Goal: Transaction & Acquisition: Purchase product/service

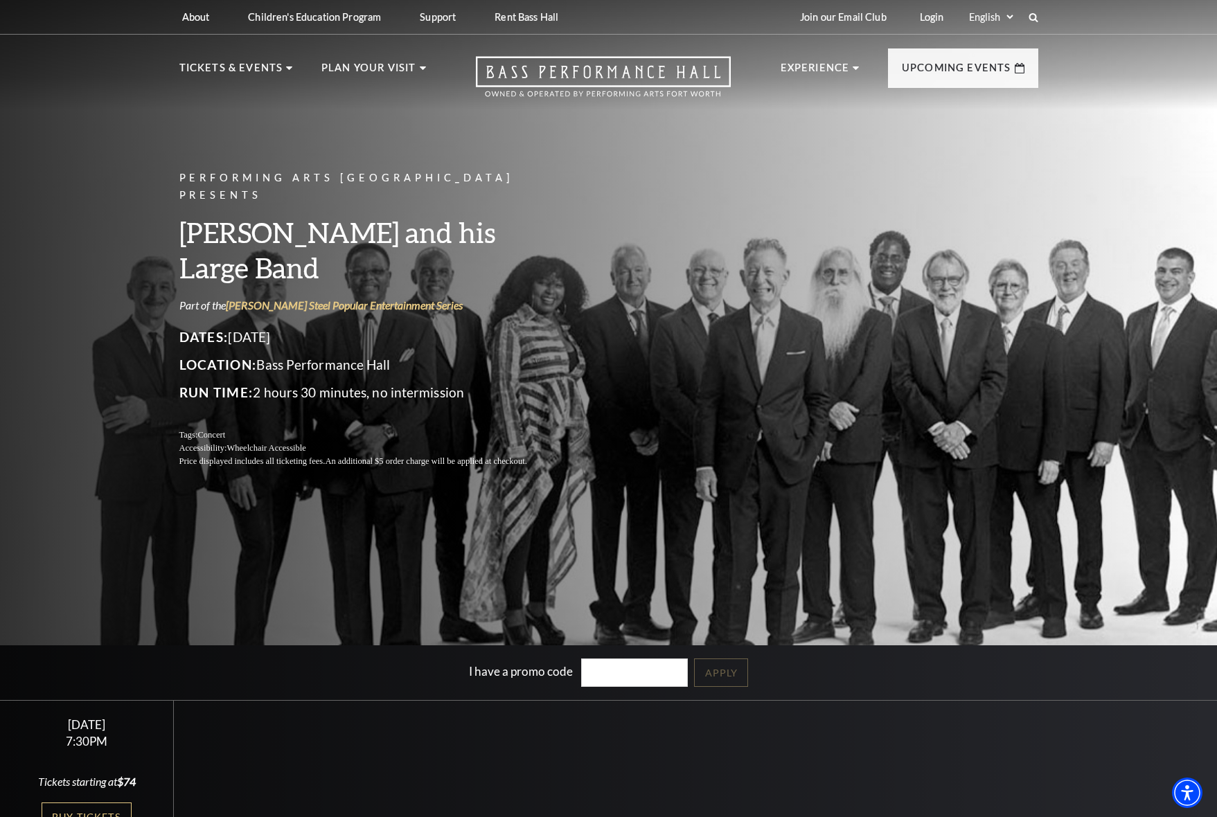
click at [158, 636] on div "Performing Arts Fort Worth Presents [PERSON_NAME] and his Large Band Part of th…" at bounding box center [608, 420] width 1217 height 857
click at [116, 801] on div "[DATE] 7:30PM Tickets starting at $74 Buy Tickets" at bounding box center [87, 775] width 174 height 148
click at [114, 803] on link "Buy Tickets" at bounding box center [87, 817] width 90 height 28
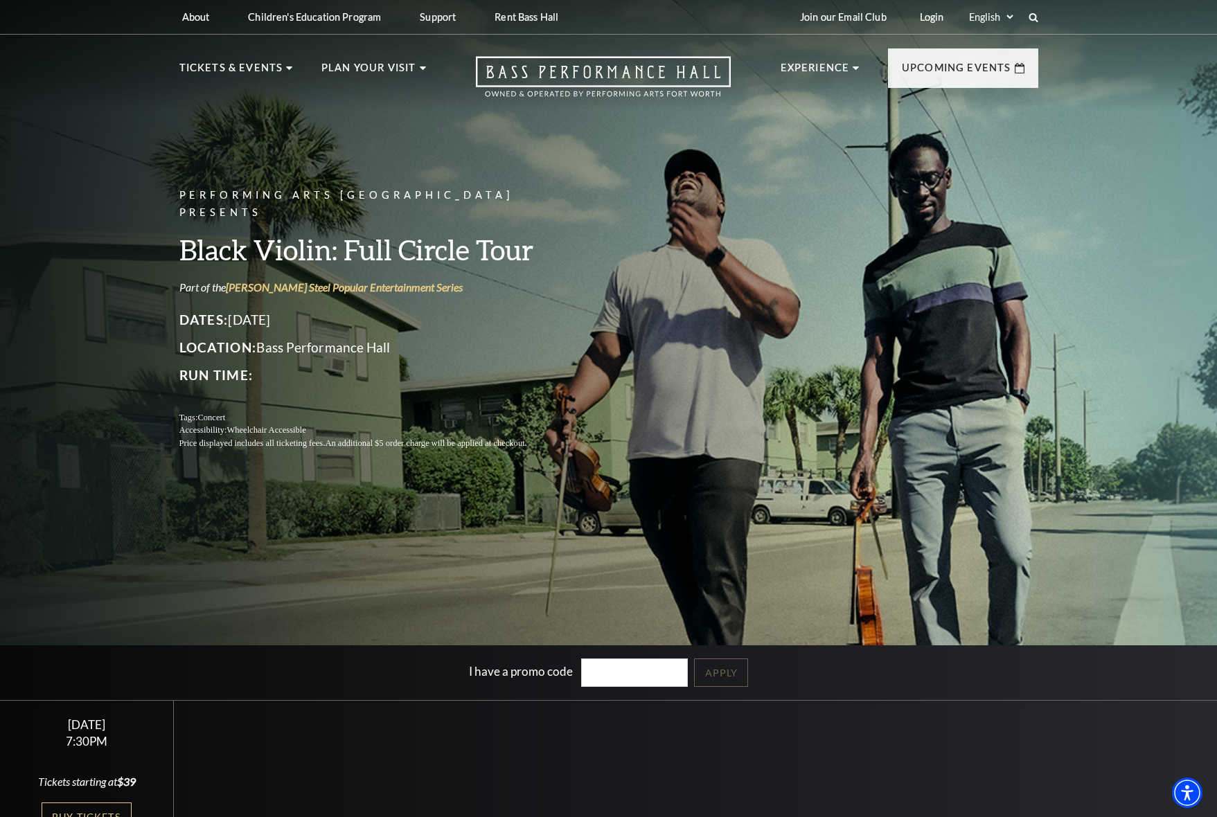
scroll to position [790, 0]
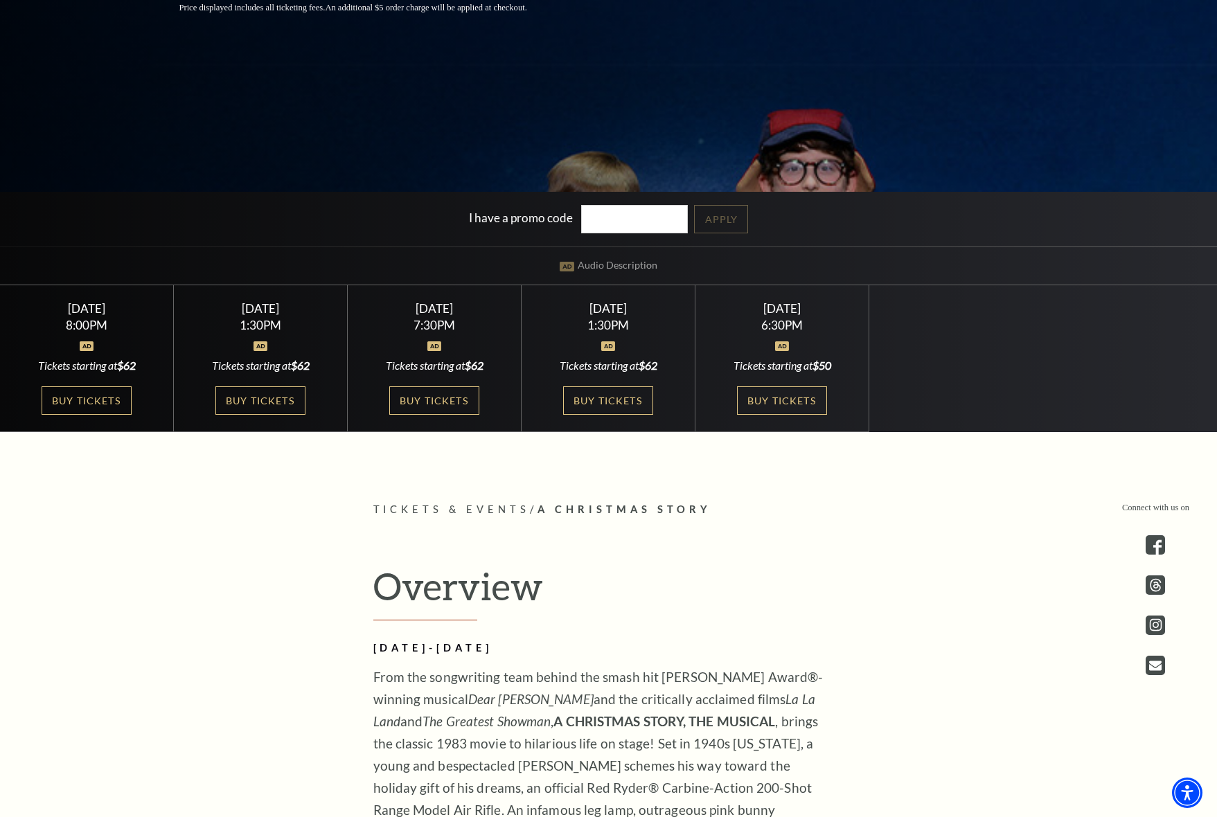
scroll to position [819, 0]
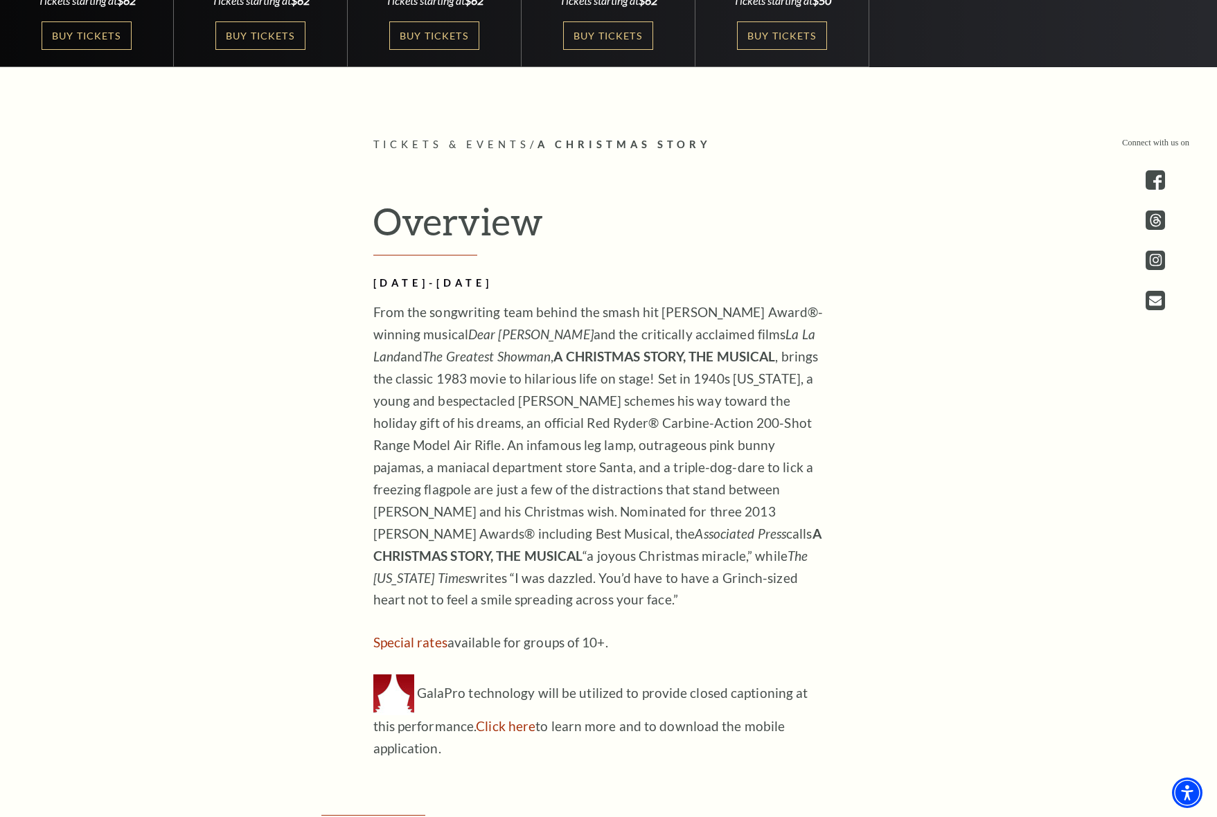
click at [477, 397] on p "From the songwriting team behind the smash hit Tony Award®-winning musical Dear…" at bounding box center [598, 456] width 450 height 310
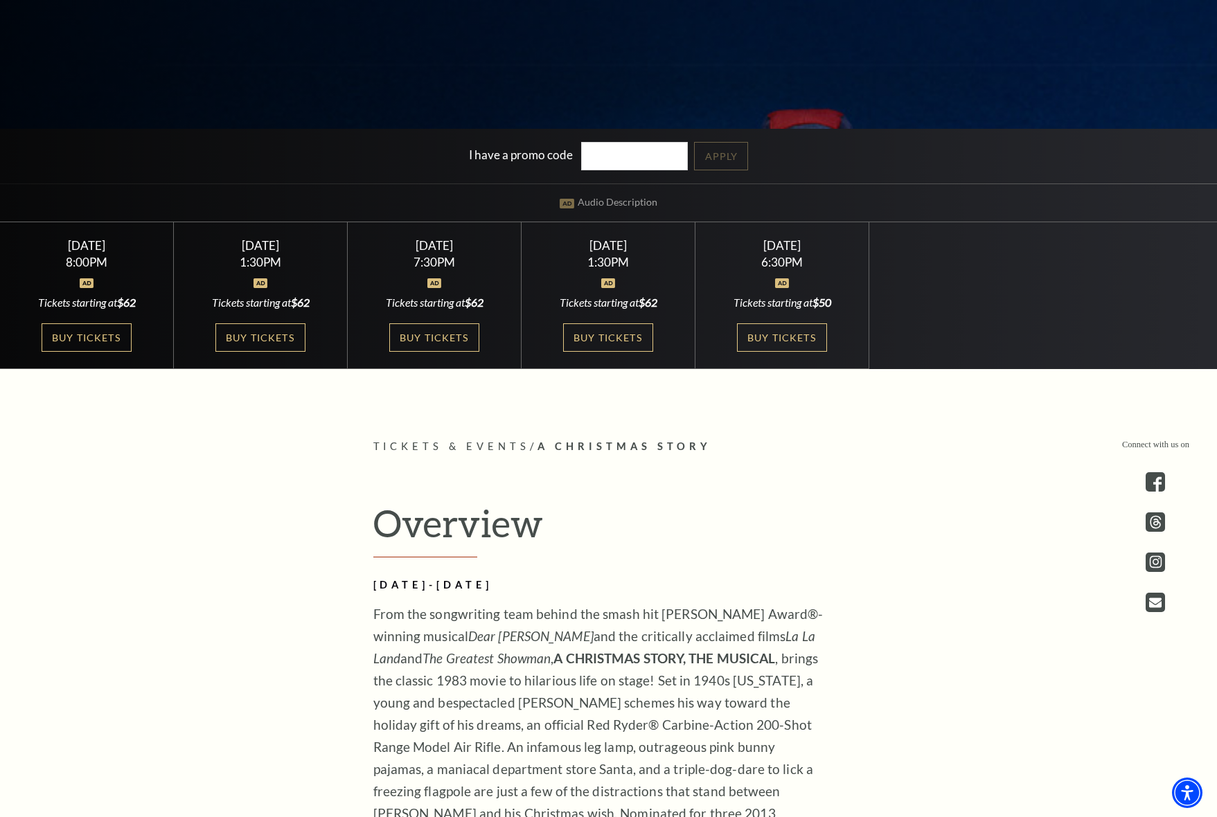
scroll to position [445, 0]
